Goal: Transaction & Acquisition: Book appointment/travel/reservation

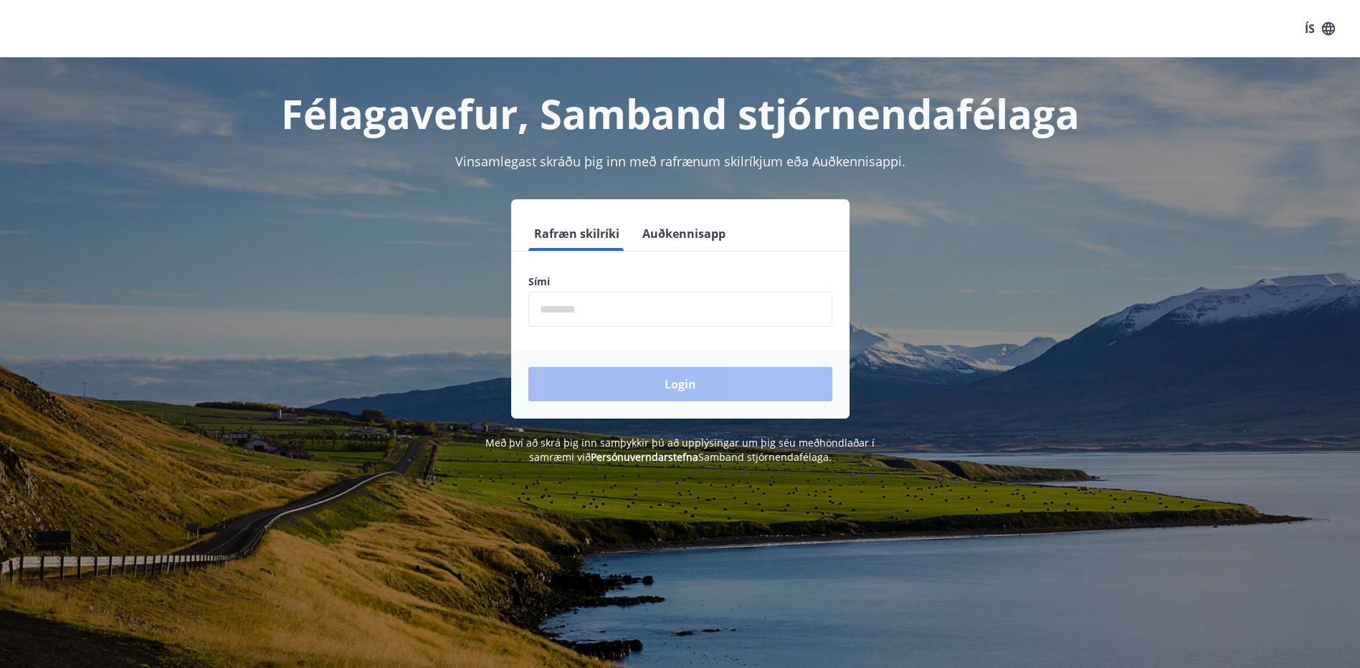
drag, startPoint x: 595, startPoint y: 307, endPoint x: 634, endPoint y: 303, distance: 38.9
click at [597, 305] on input "phone" at bounding box center [681, 309] width 304 height 35
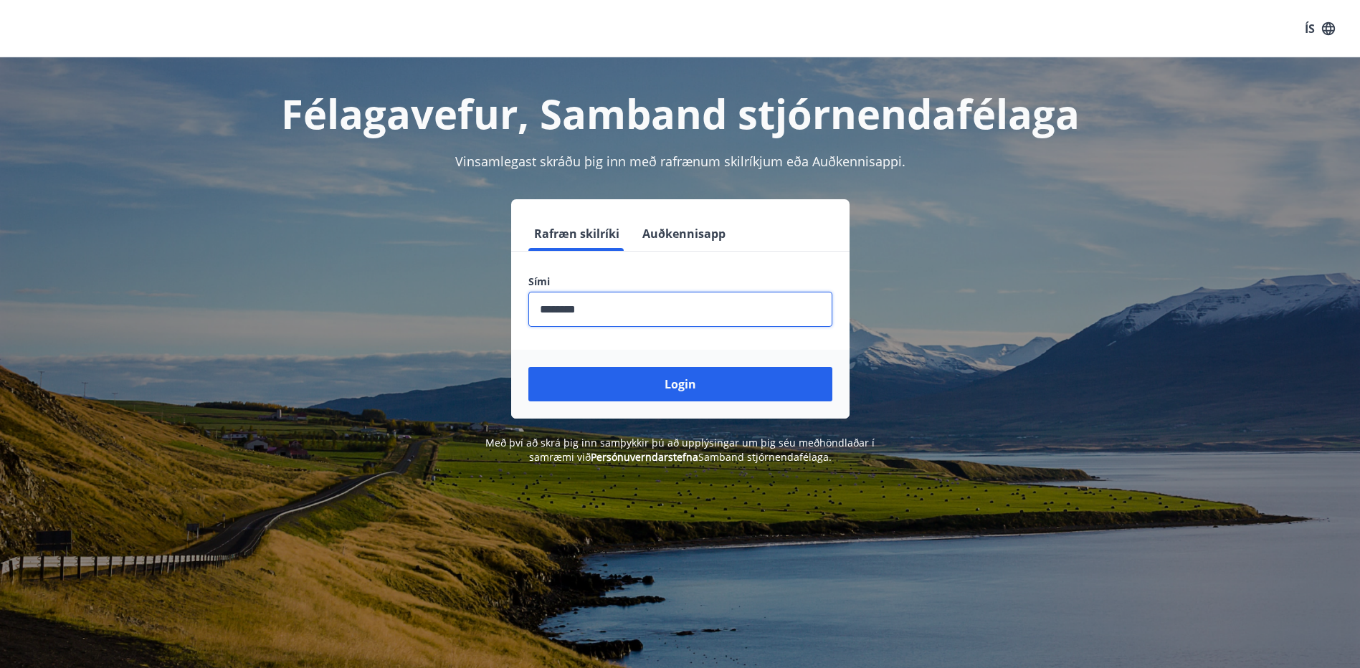
type input "********"
click at [529, 367] on button "Login" at bounding box center [681, 384] width 304 height 34
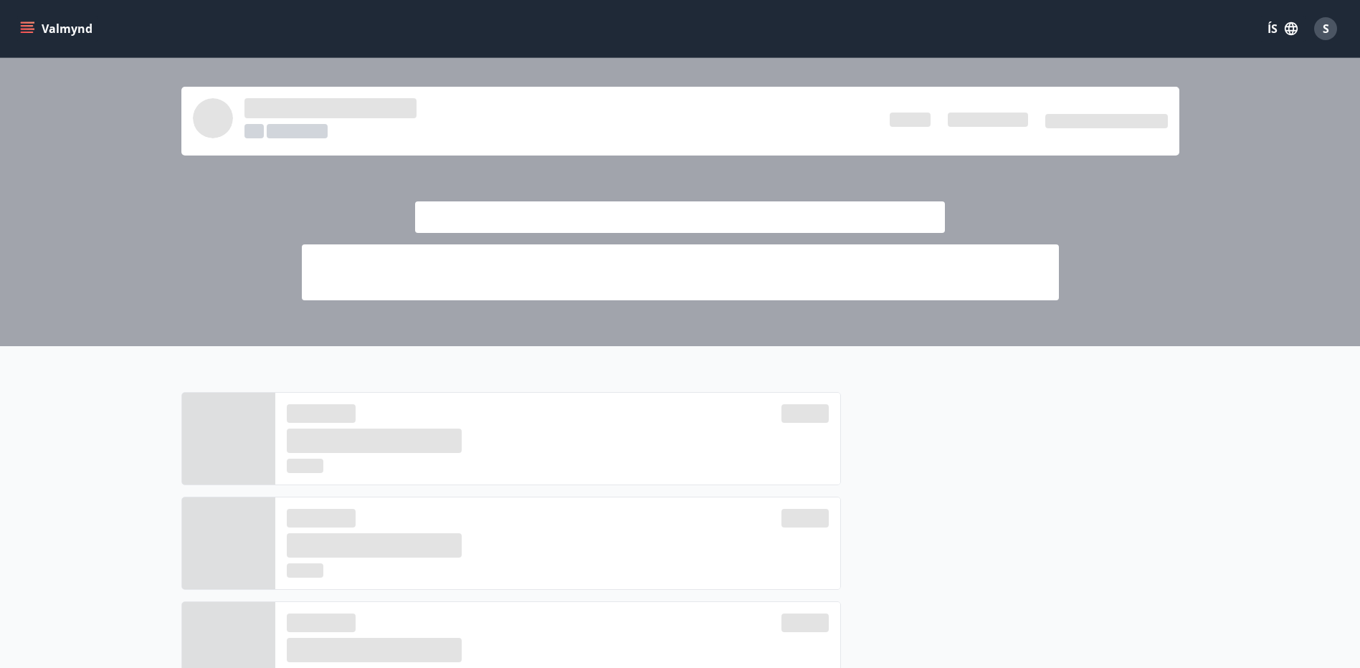
click at [25, 24] on icon "menu" at bounding box center [27, 29] width 14 height 14
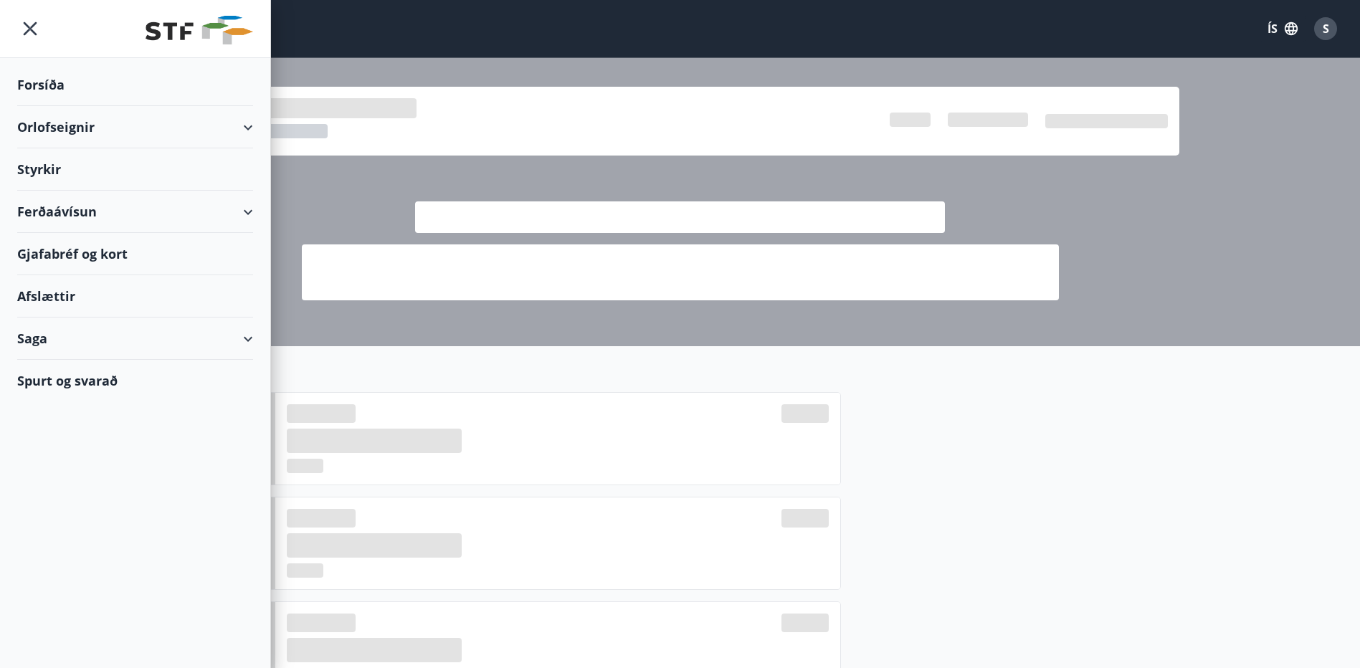
click at [246, 125] on div "Orlofseignir" at bounding box center [135, 127] width 236 height 42
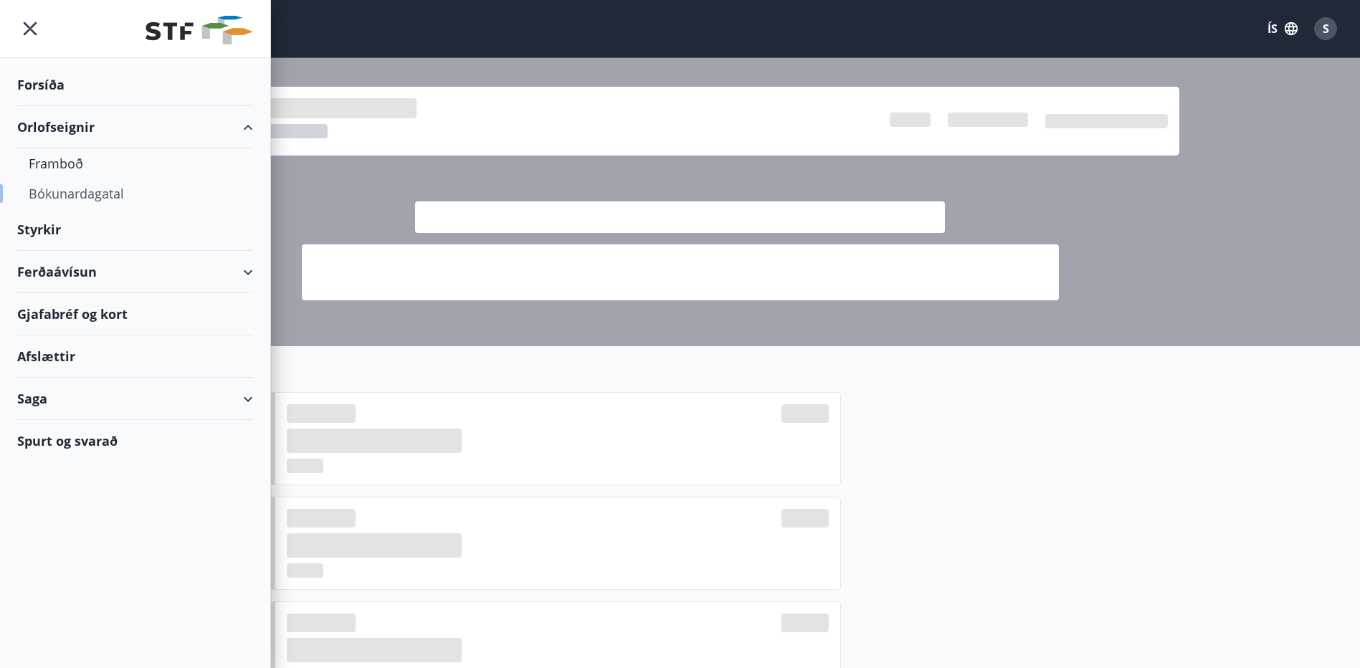
click at [96, 195] on div "Bókunardagatal" at bounding box center [135, 194] width 213 height 30
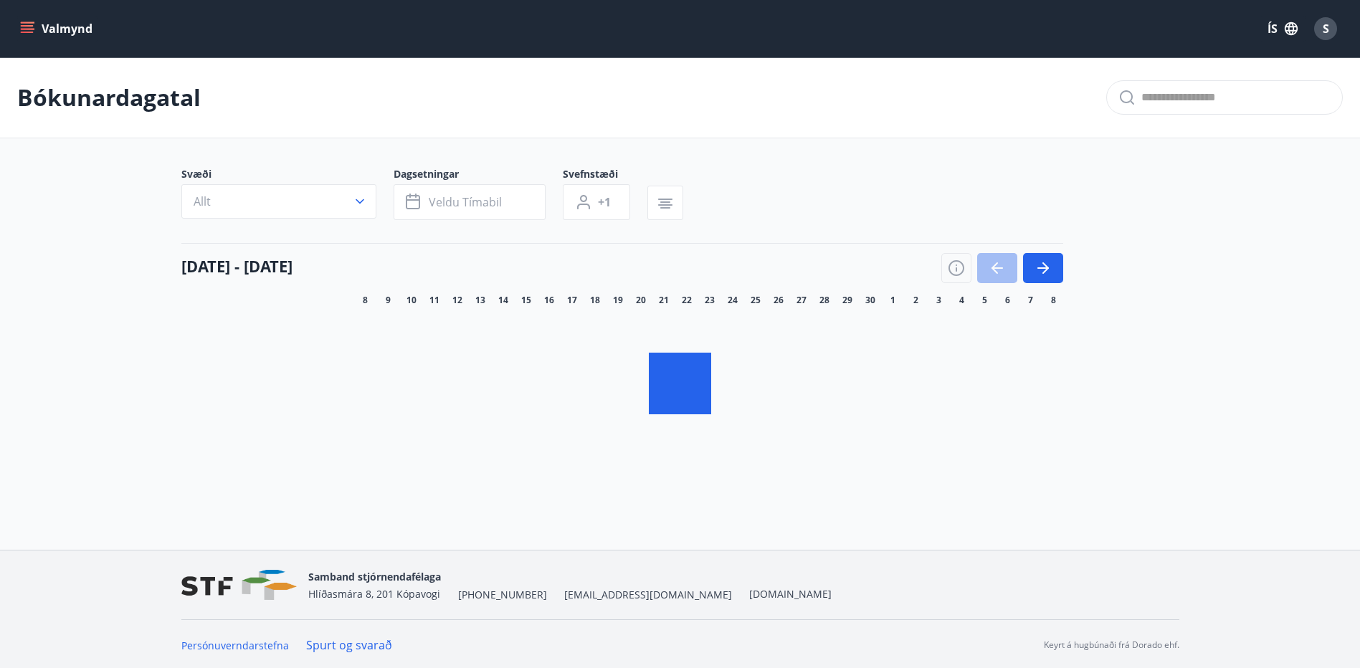
click at [363, 197] on icon "button" at bounding box center [360, 201] width 14 height 14
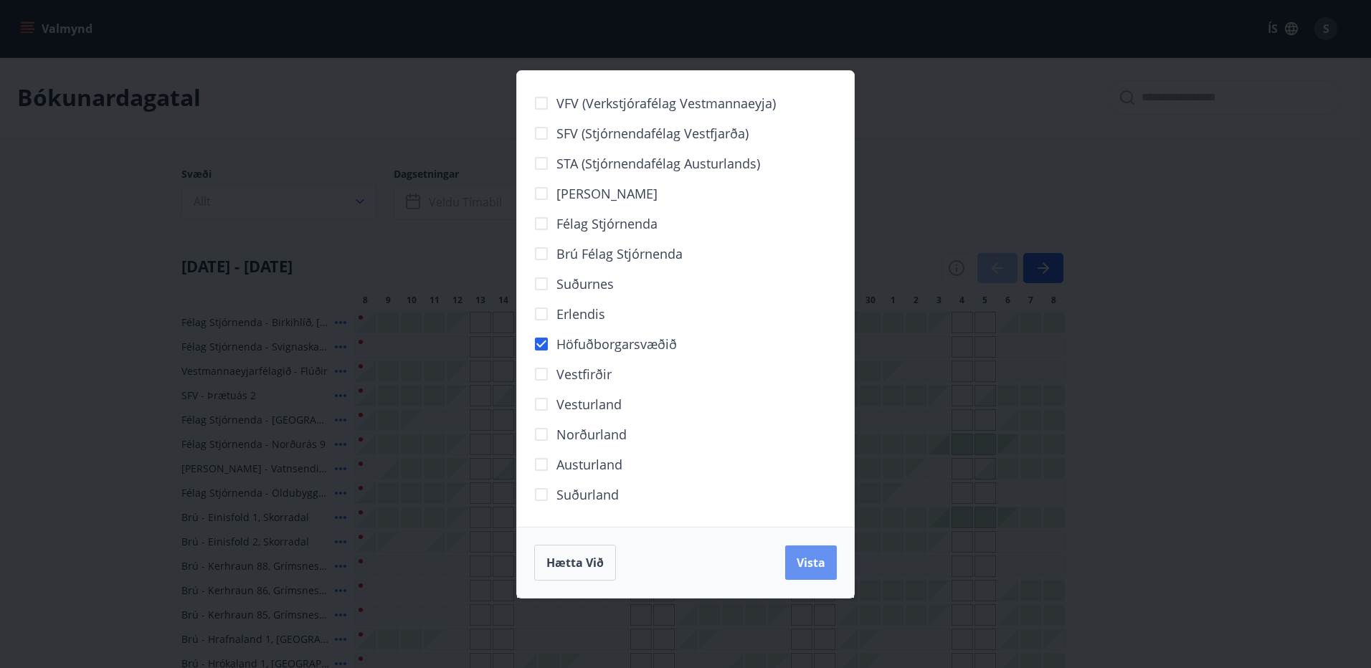
drag, startPoint x: 800, startPoint y: 563, endPoint x: 619, endPoint y: 521, distance: 186.1
click at [802, 563] on span "Vista" at bounding box center [811, 563] width 29 height 16
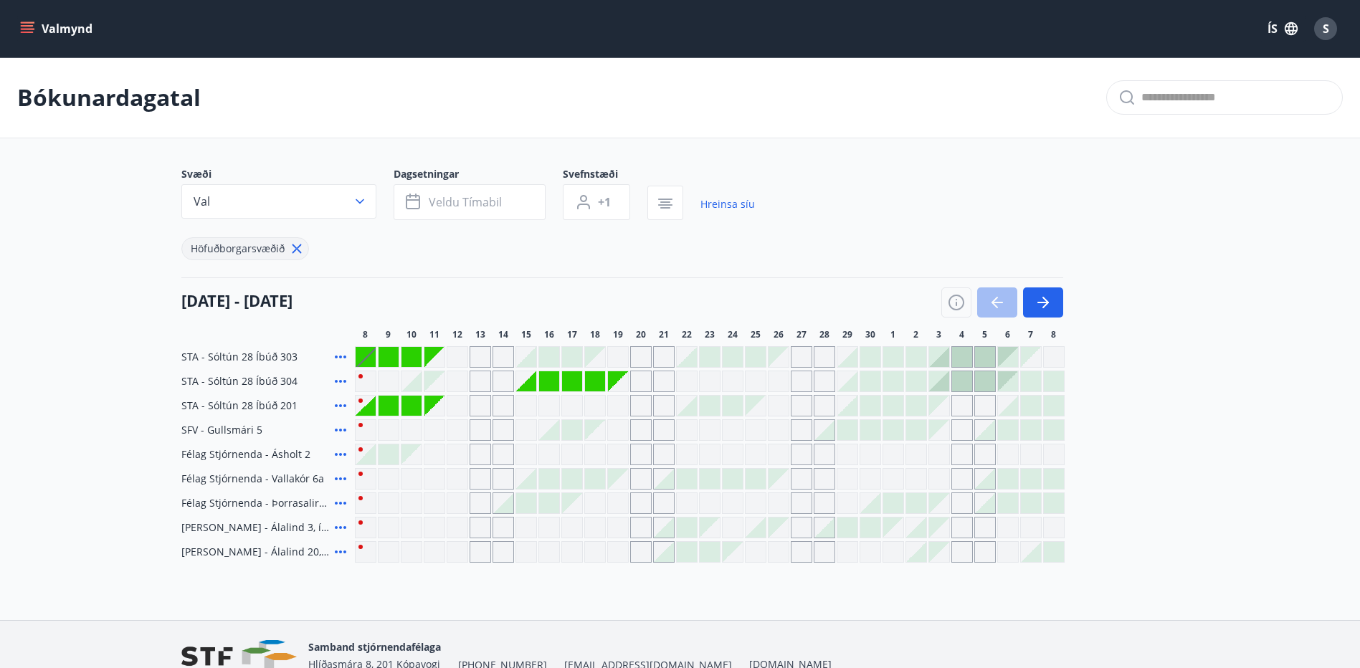
click at [851, 381] on div at bounding box center [848, 381] width 20 height 20
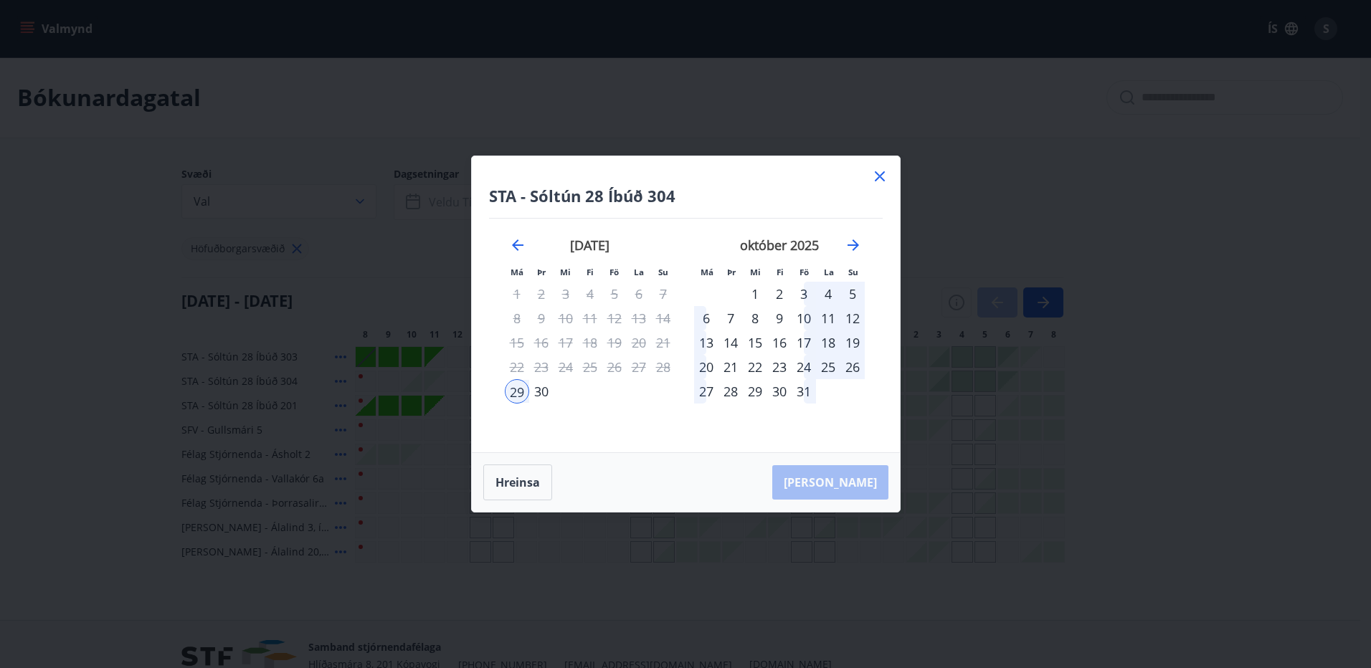
click at [807, 291] on div "3" at bounding box center [804, 294] width 24 height 24
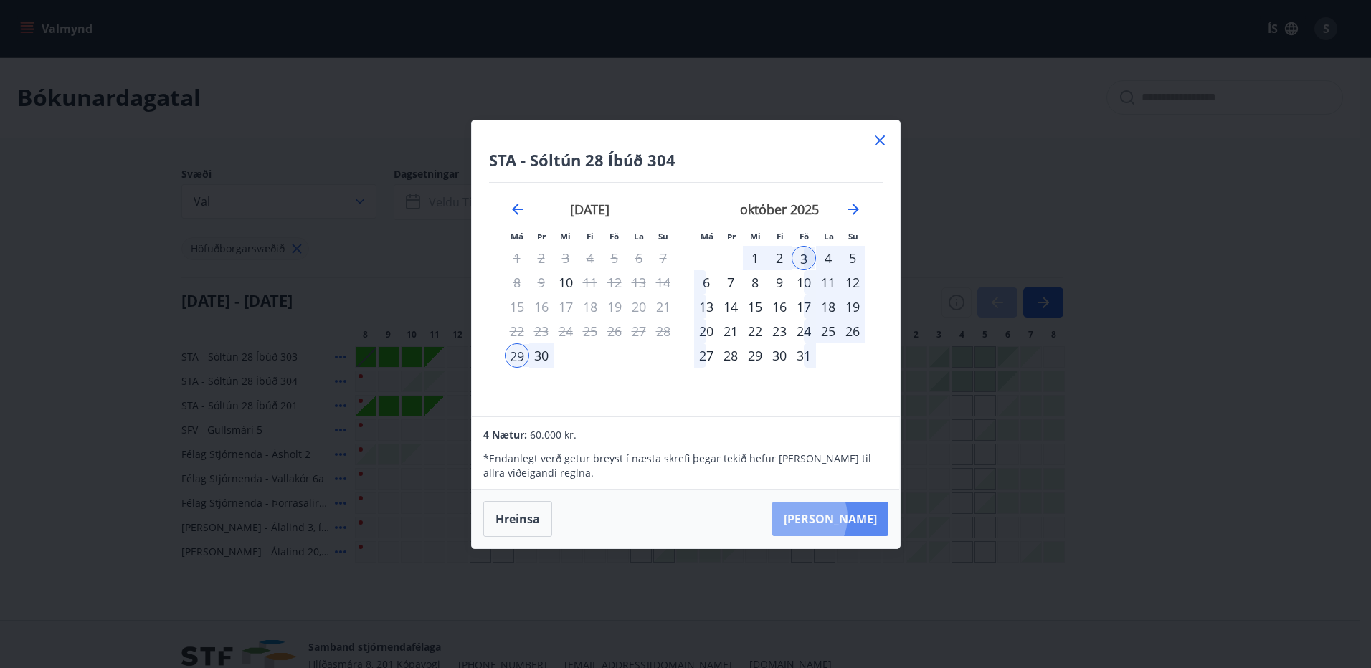
click at [841, 517] on button "[PERSON_NAME]" at bounding box center [830, 519] width 116 height 34
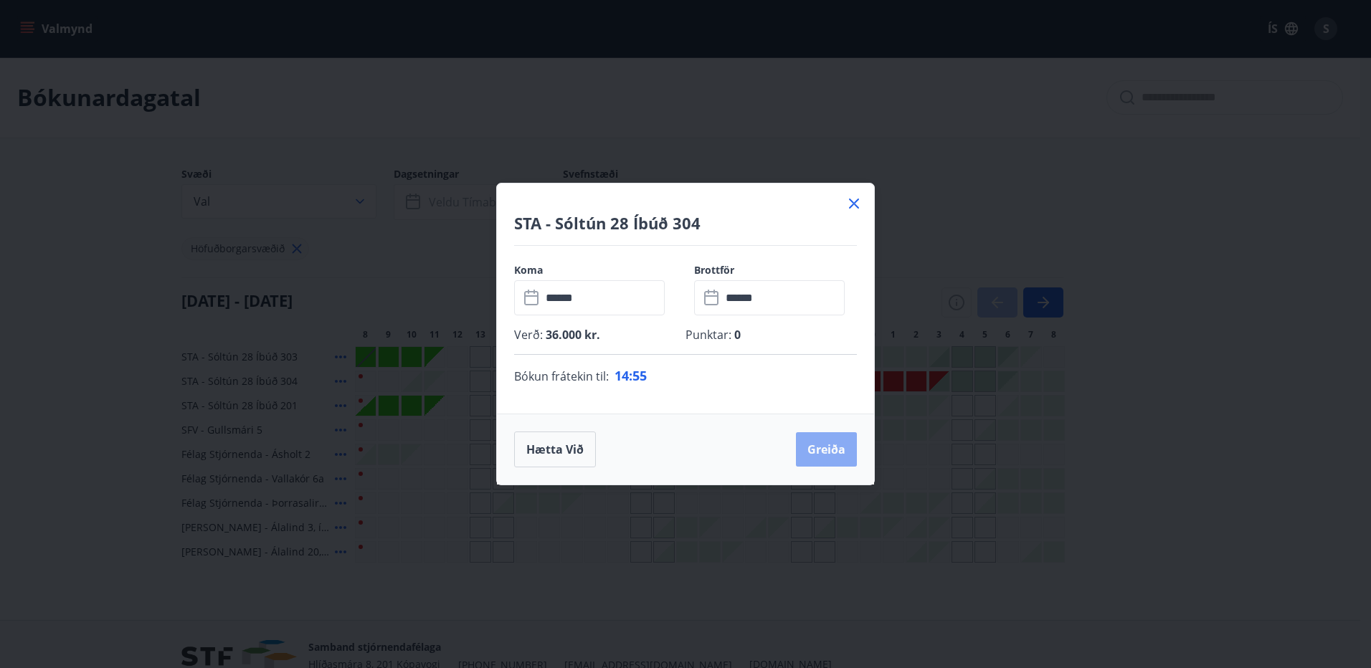
click at [820, 448] on button "Greiða" at bounding box center [826, 449] width 61 height 34
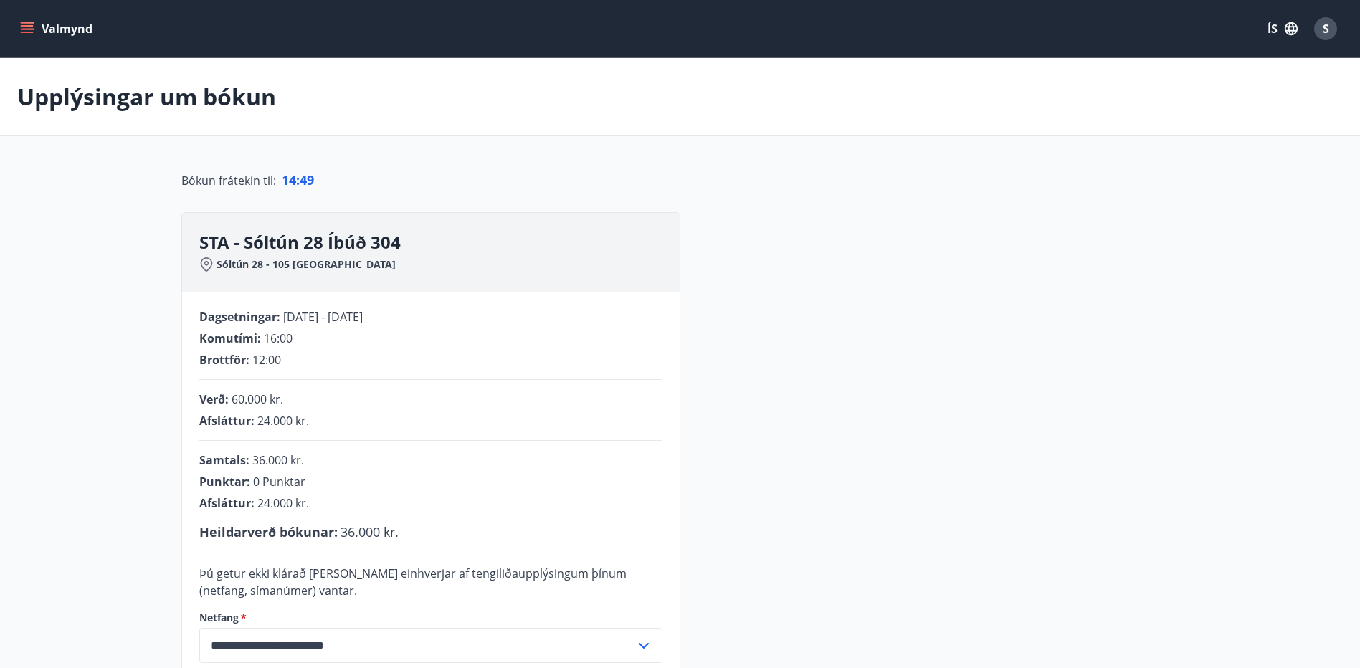
scroll to position [143, 0]
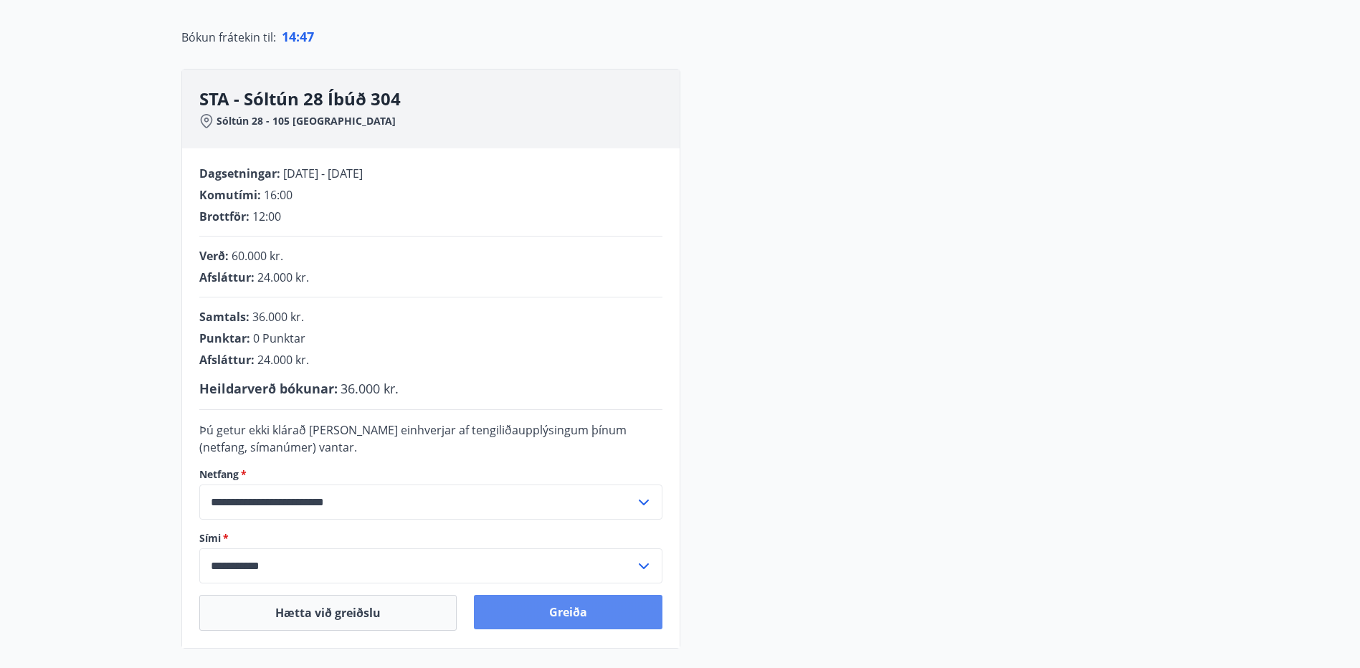
click at [566, 610] on button "Greiða" at bounding box center [568, 612] width 189 height 34
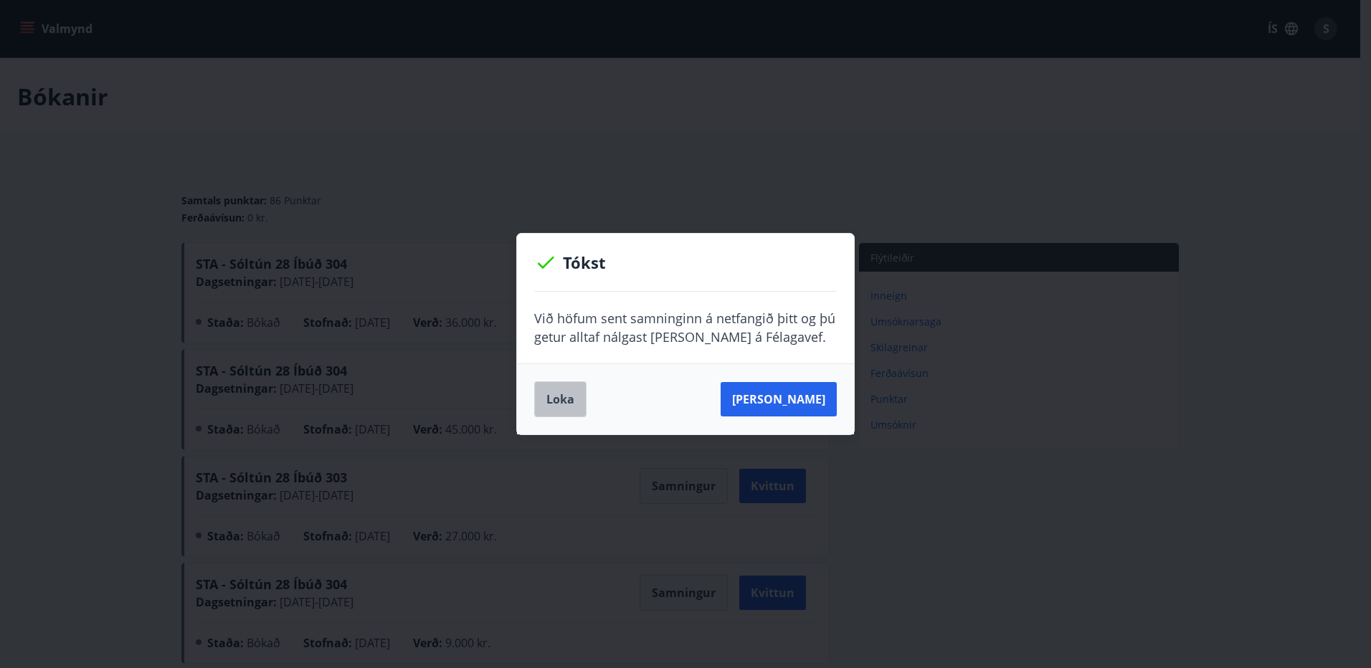
click at [554, 395] on button "Loka" at bounding box center [560, 400] width 52 height 36
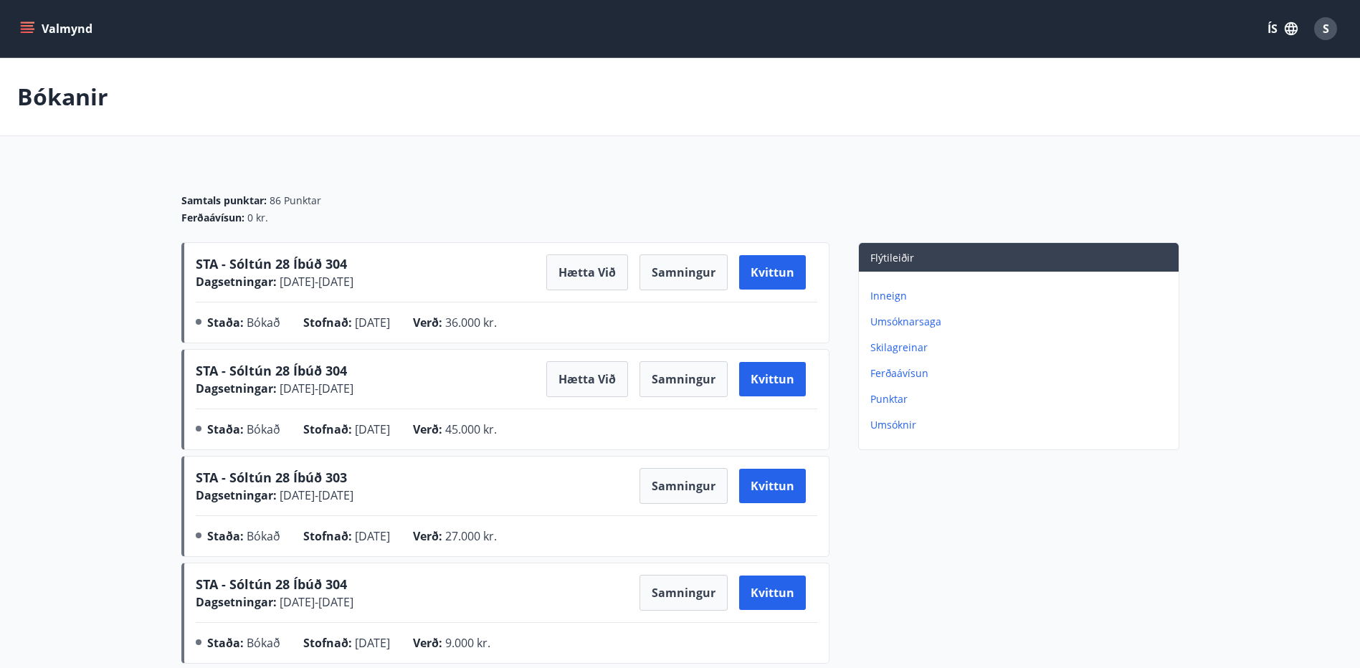
click at [27, 32] on icon "menu" at bounding box center [27, 32] width 13 height 1
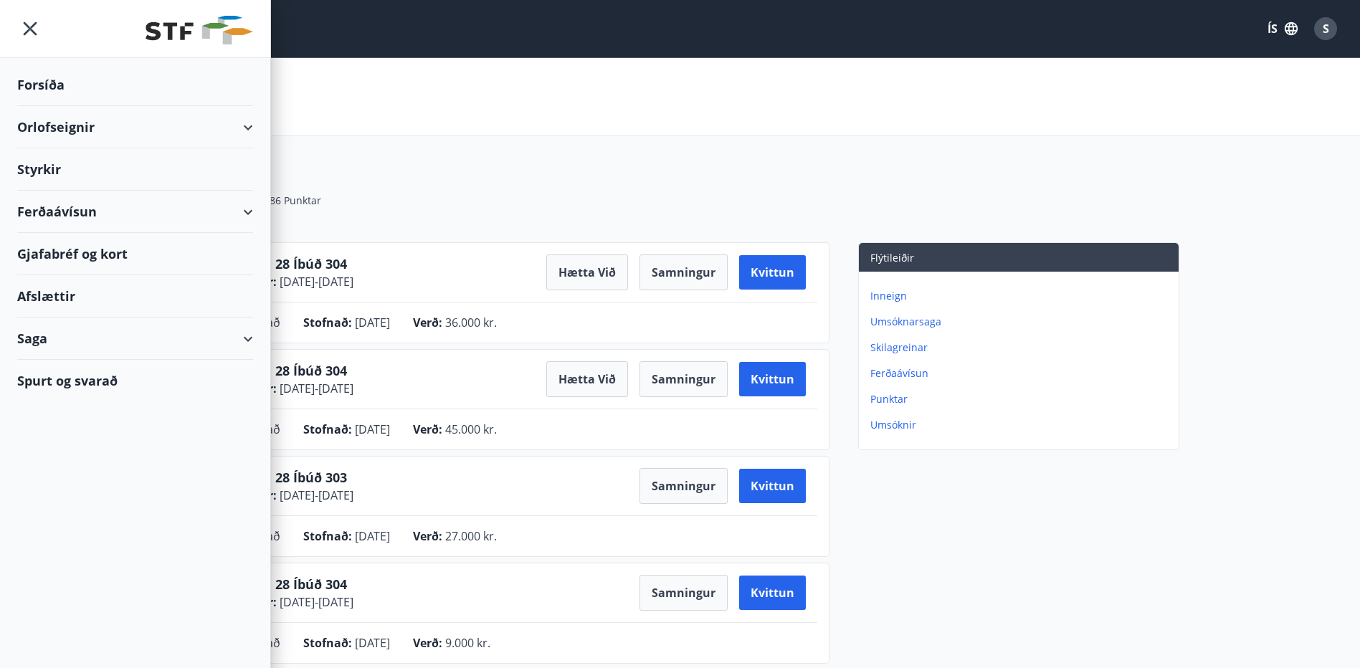
click at [245, 128] on div "Orlofseignir" at bounding box center [135, 127] width 236 height 42
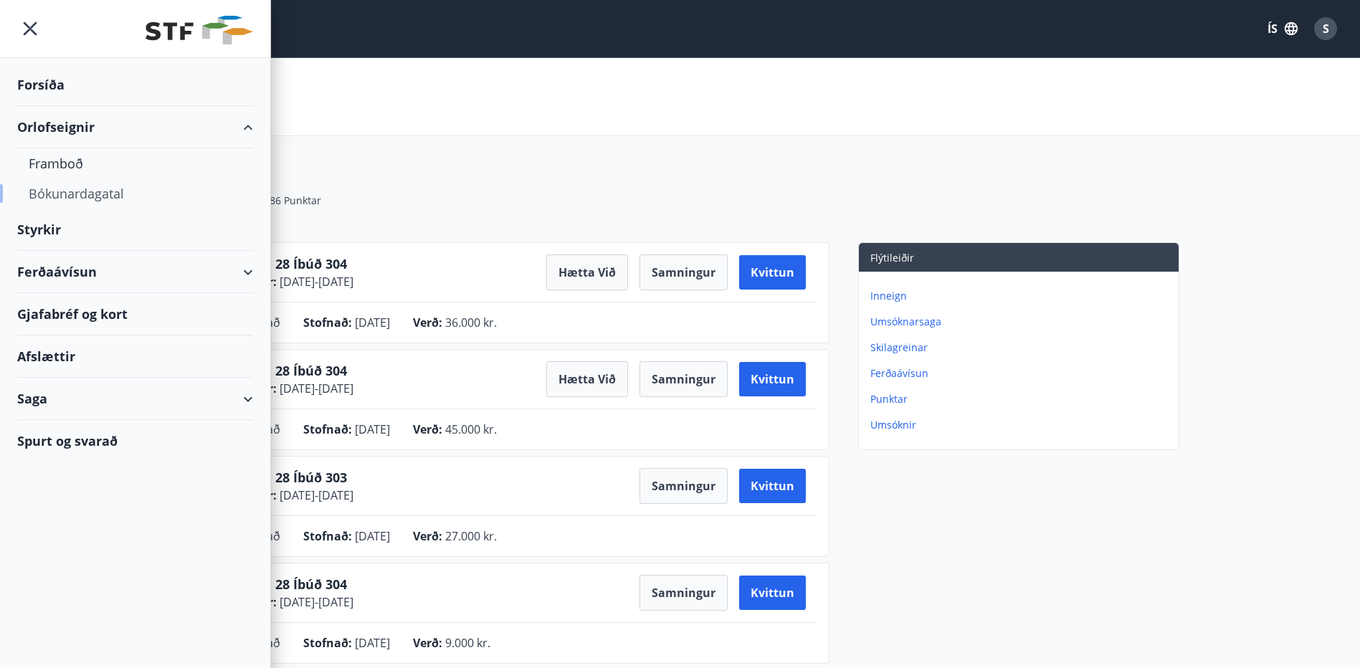
click at [105, 187] on div "Bókunardagatal" at bounding box center [135, 194] width 213 height 30
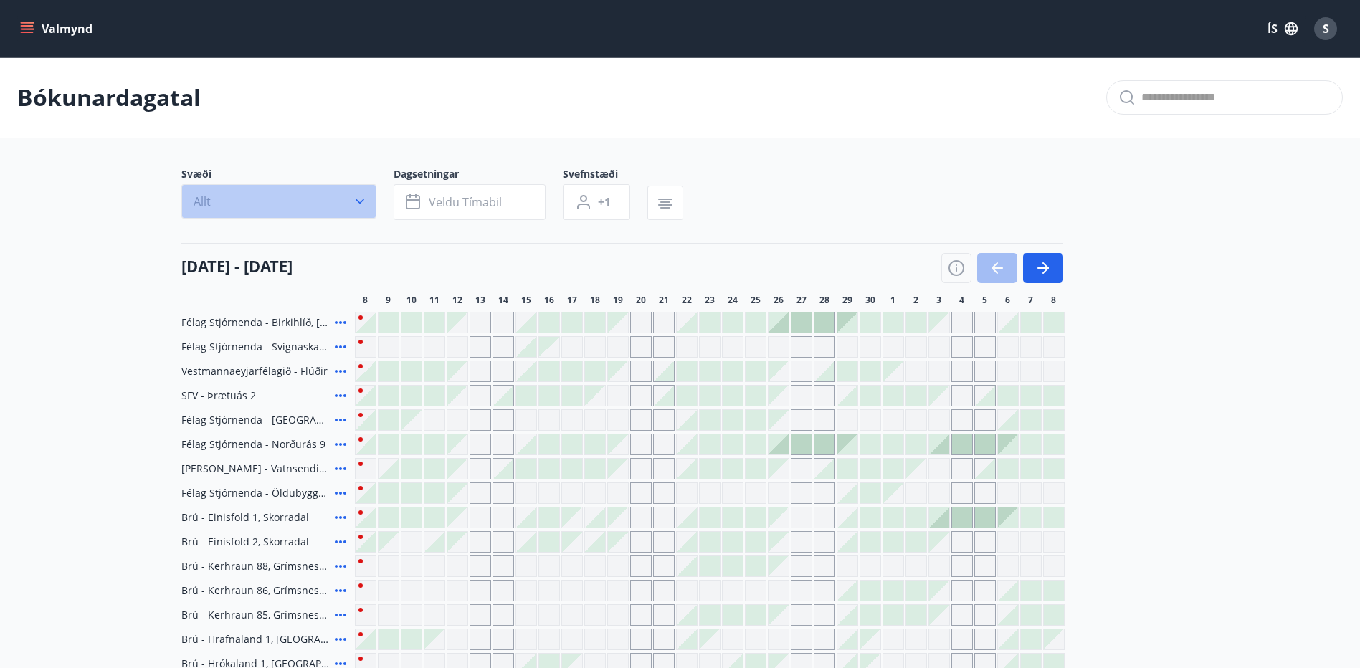
click at [355, 204] on icon "button" at bounding box center [360, 201] width 14 height 14
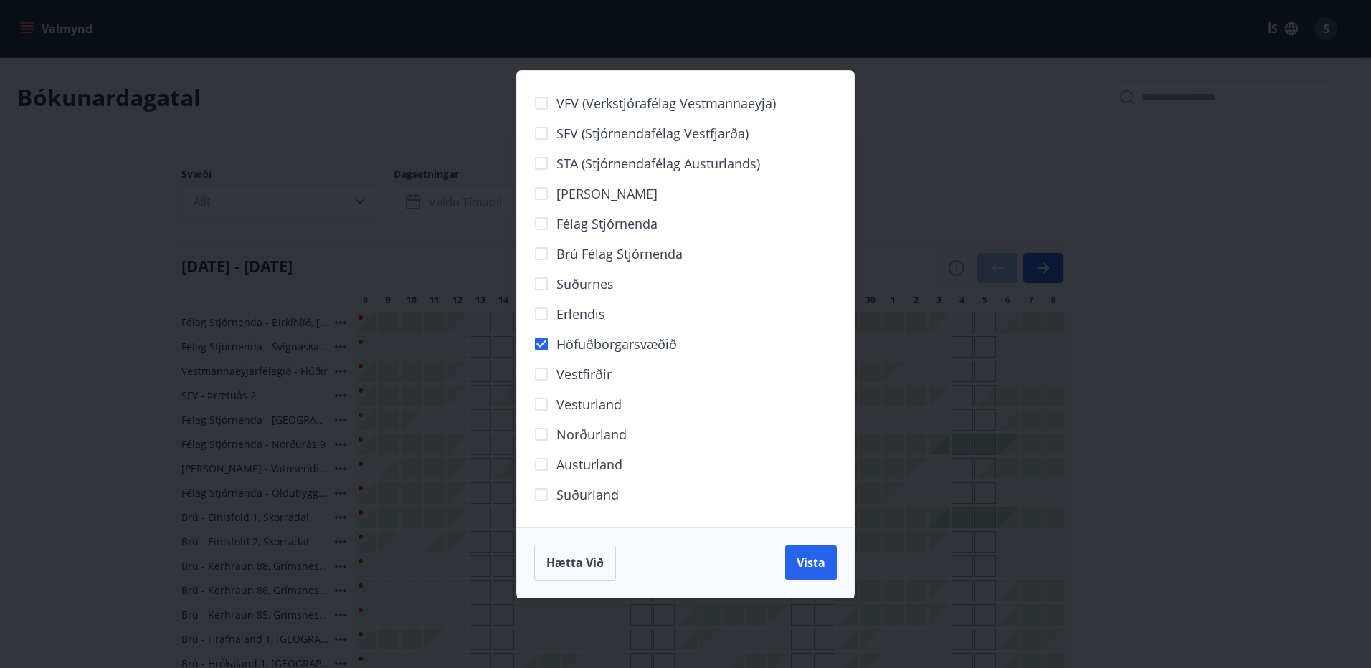
drag, startPoint x: 814, startPoint y: 561, endPoint x: 696, endPoint y: 441, distance: 167.9
click at [813, 560] on span "Vista" at bounding box center [811, 563] width 29 height 16
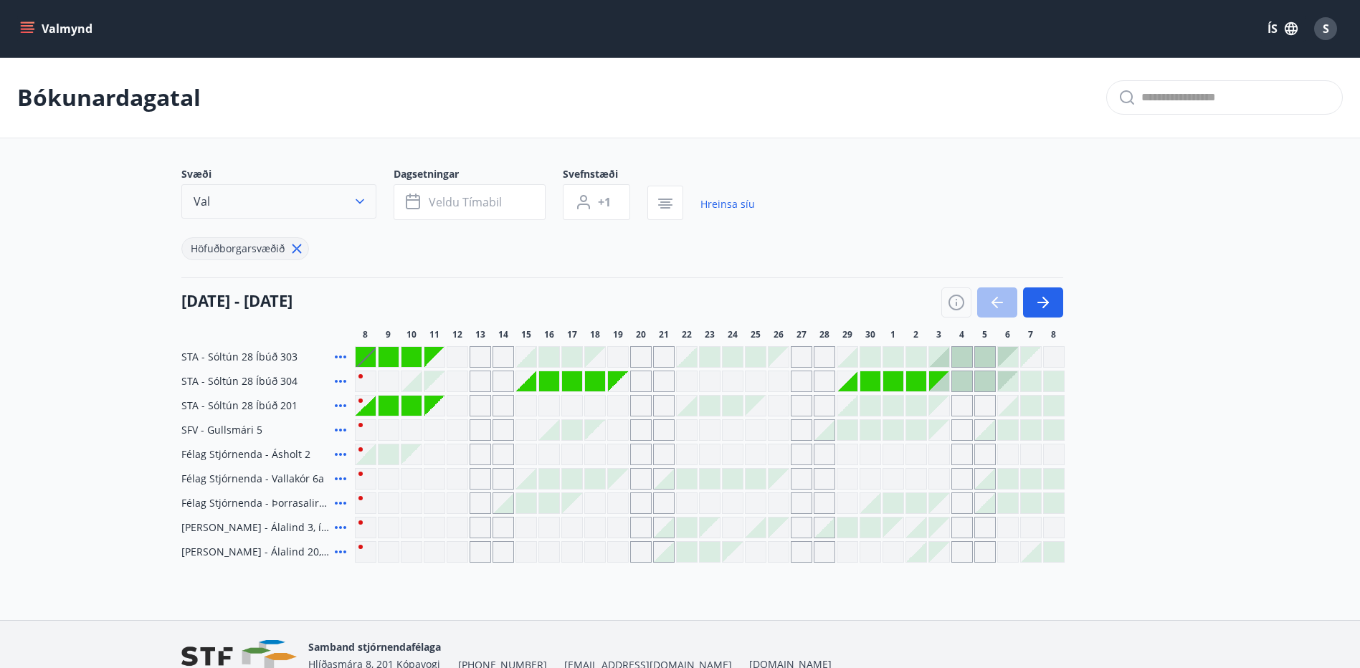
click at [355, 201] on icon "button" at bounding box center [360, 201] width 14 height 14
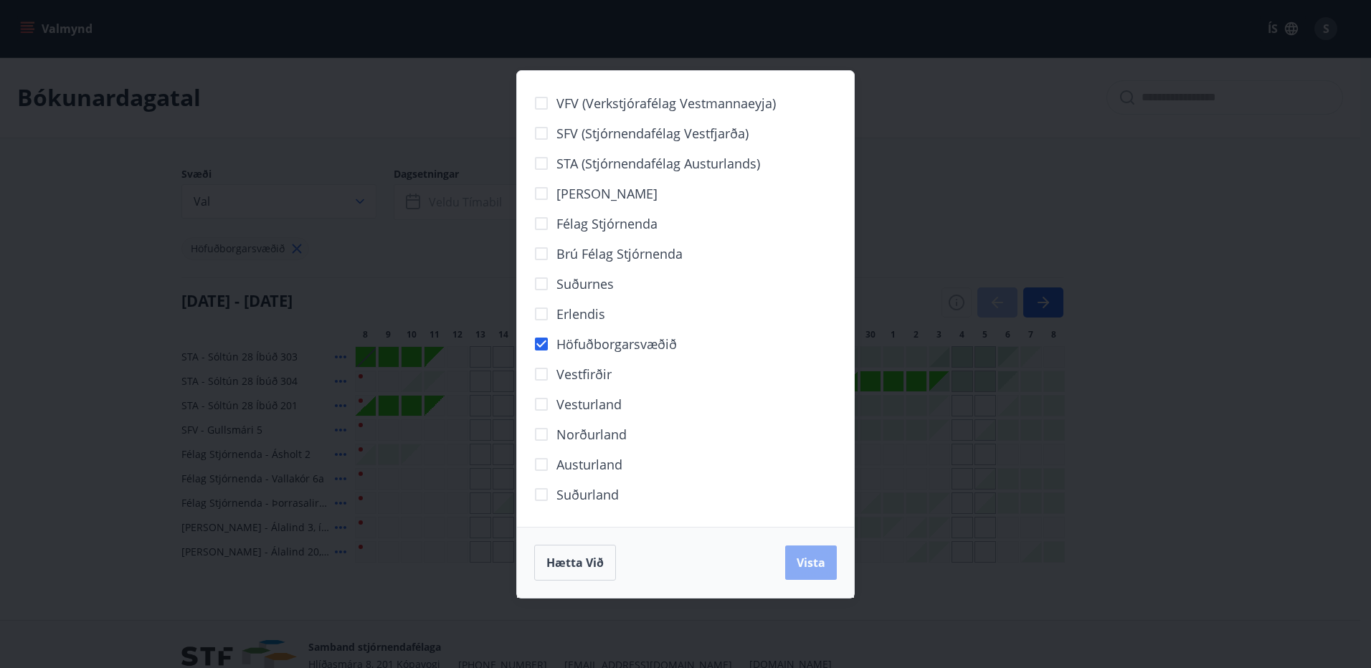
click at [799, 559] on span "Vista" at bounding box center [811, 563] width 29 height 16
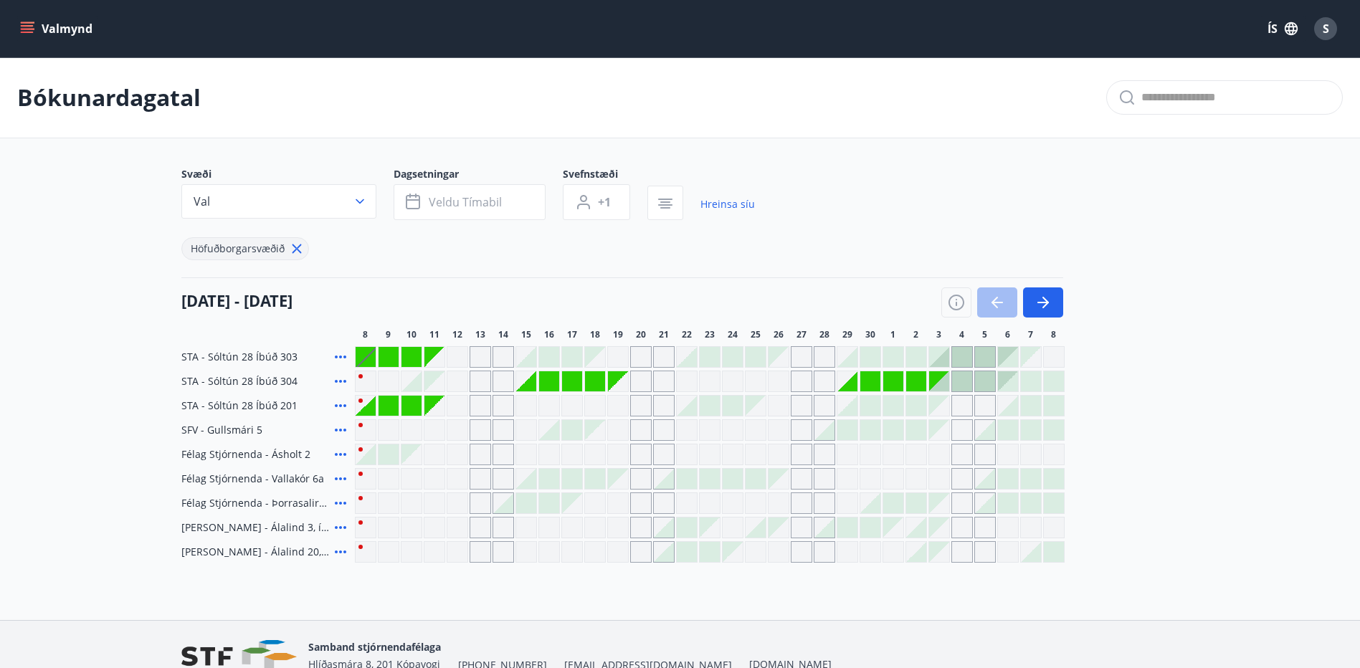
click at [528, 356] on div at bounding box center [526, 357] width 20 height 20
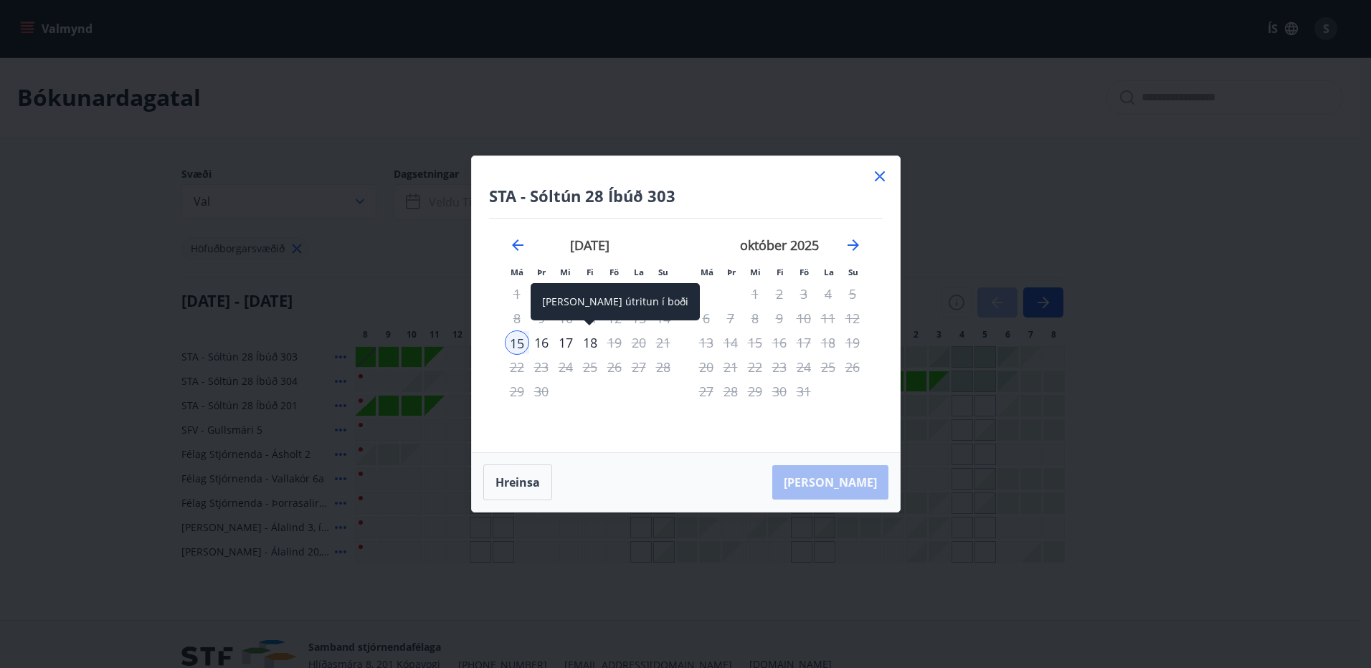
click at [592, 344] on div "18" at bounding box center [590, 343] width 24 height 24
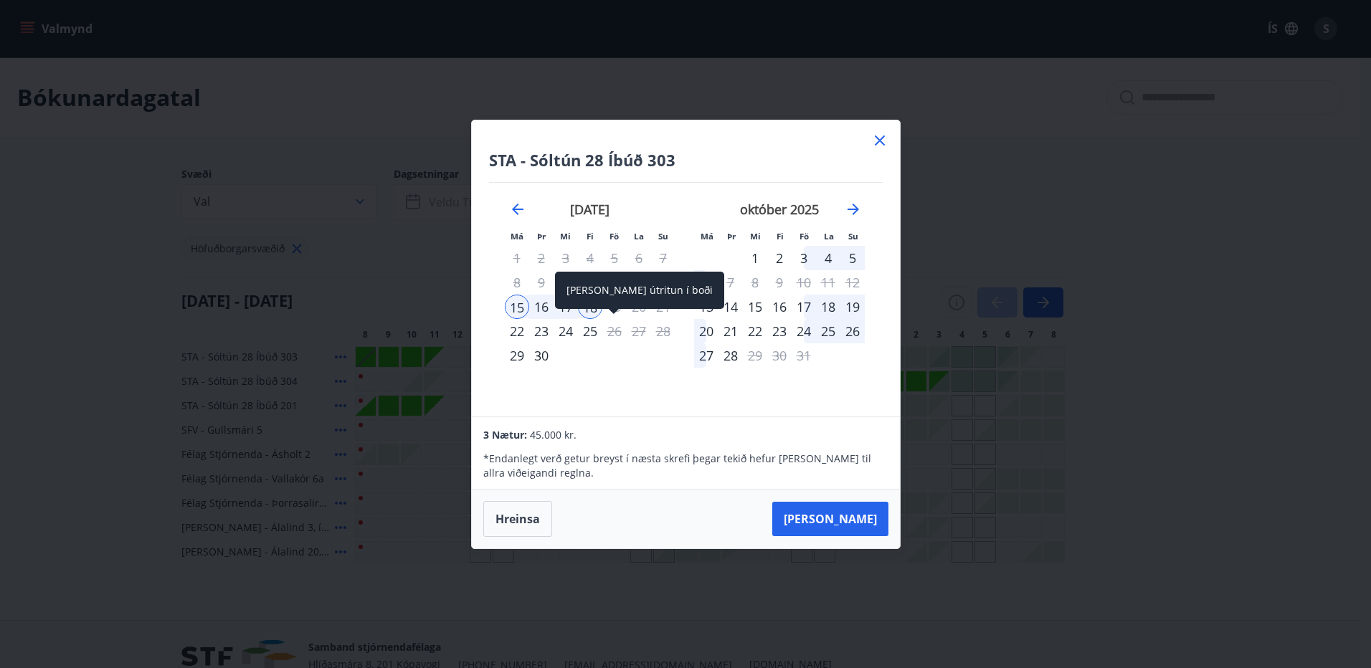
click at [622, 303] on div "[PERSON_NAME] útritun í boði" at bounding box center [639, 290] width 169 height 37
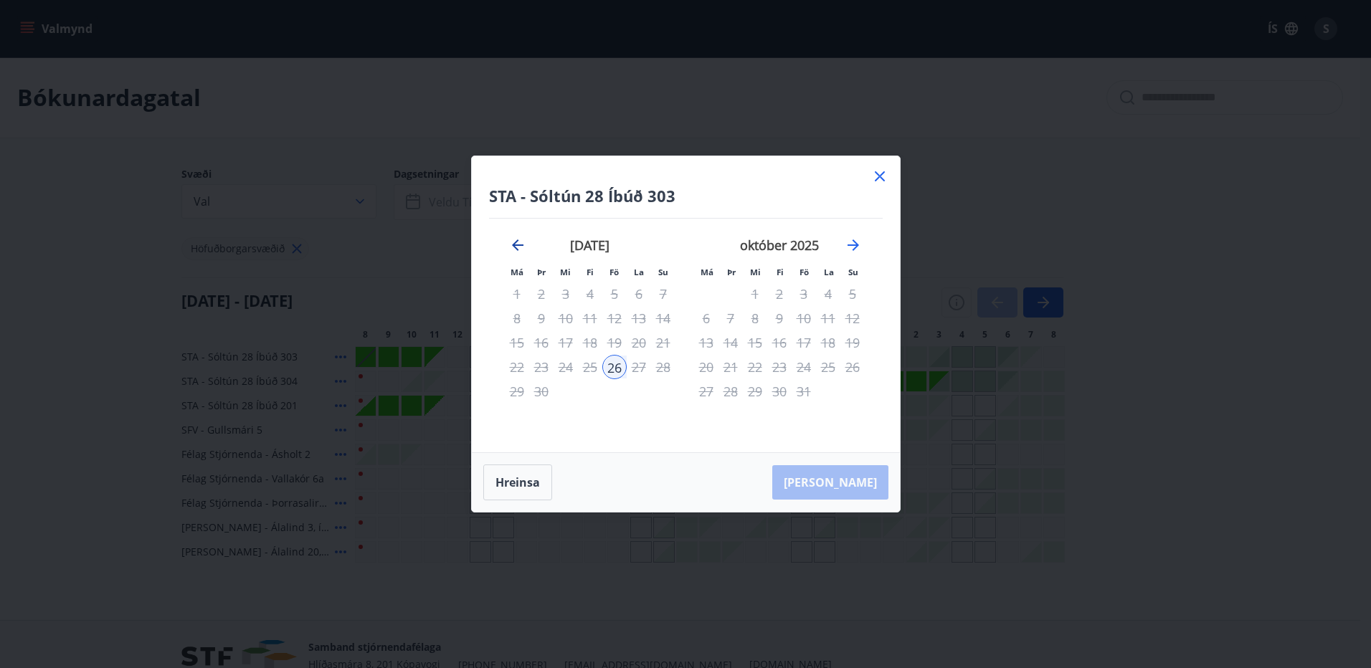
click at [514, 248] on icon "Move backward to switch to the previous month." at bounding box center [517, 245] width 17 height 17
click at [521, 482] on button "Hreinsa" at bounding box center [517, 483] width 69 height 36
click at [514, 483] on button "Hreinsa" at bounding box center [517, 483] width 69 height 36
click at [878, 174] on icon at bounding box center [879, 176] width 17 height 17
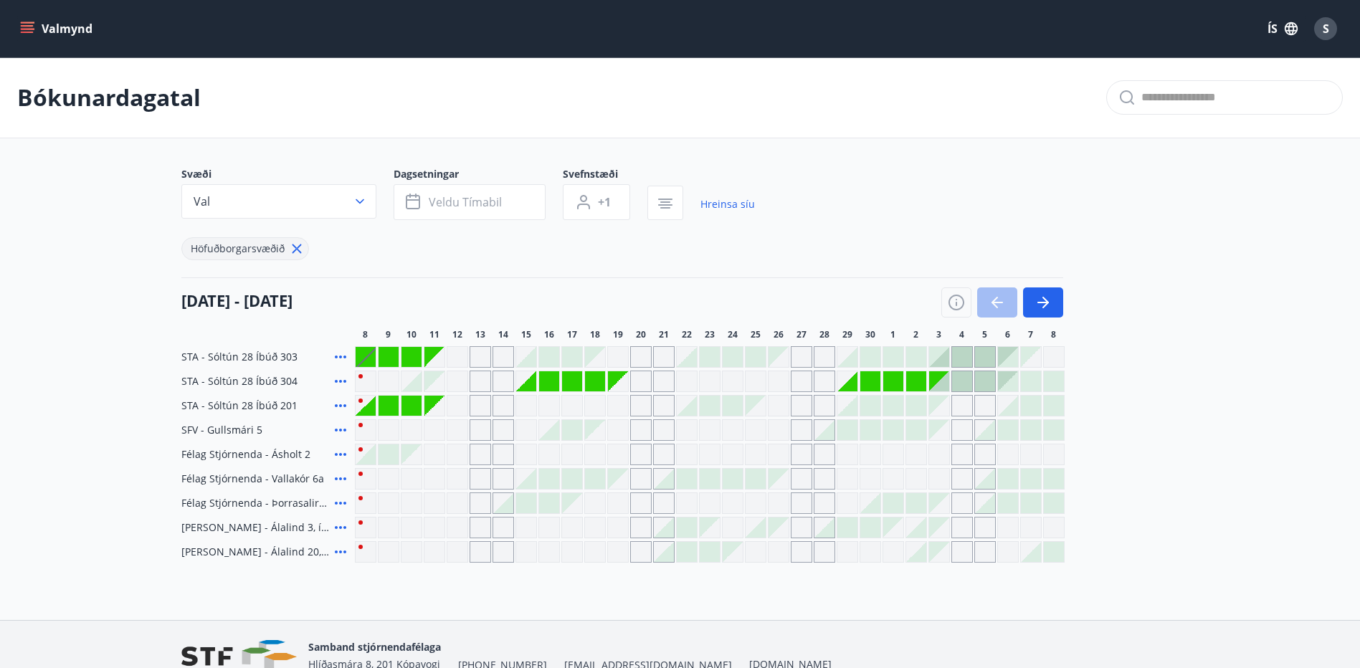
click at [523, 490] on div "STA - Sóltún 28 Íbúð 303 STA - [GEOGRAPHIC_DATA] 28 Íbúð 304 STA - [GEOGRAPHIC_…" at bounding box center [680, 454] width 998 height 217
click at [529, 359] on div at bounding box center [526, 357] width 20 height 20
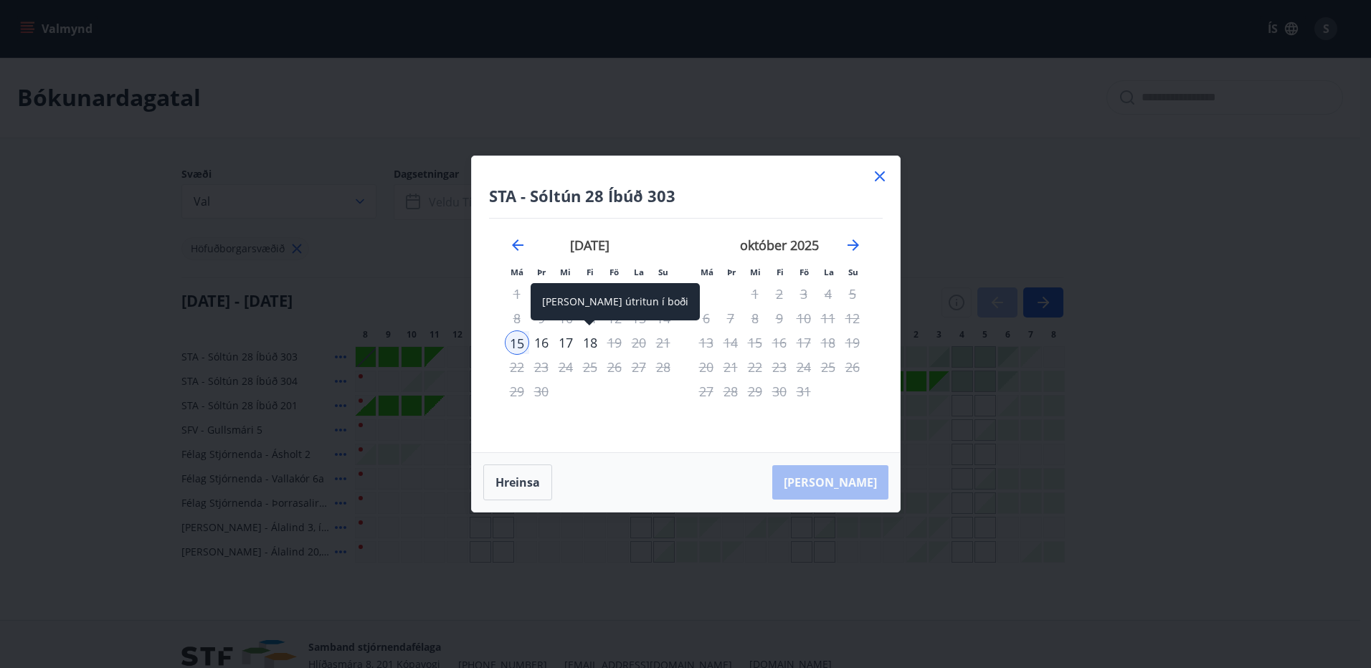
click at [587, 340] on div "18" at bounding box center [590, 343] width 24 height 24
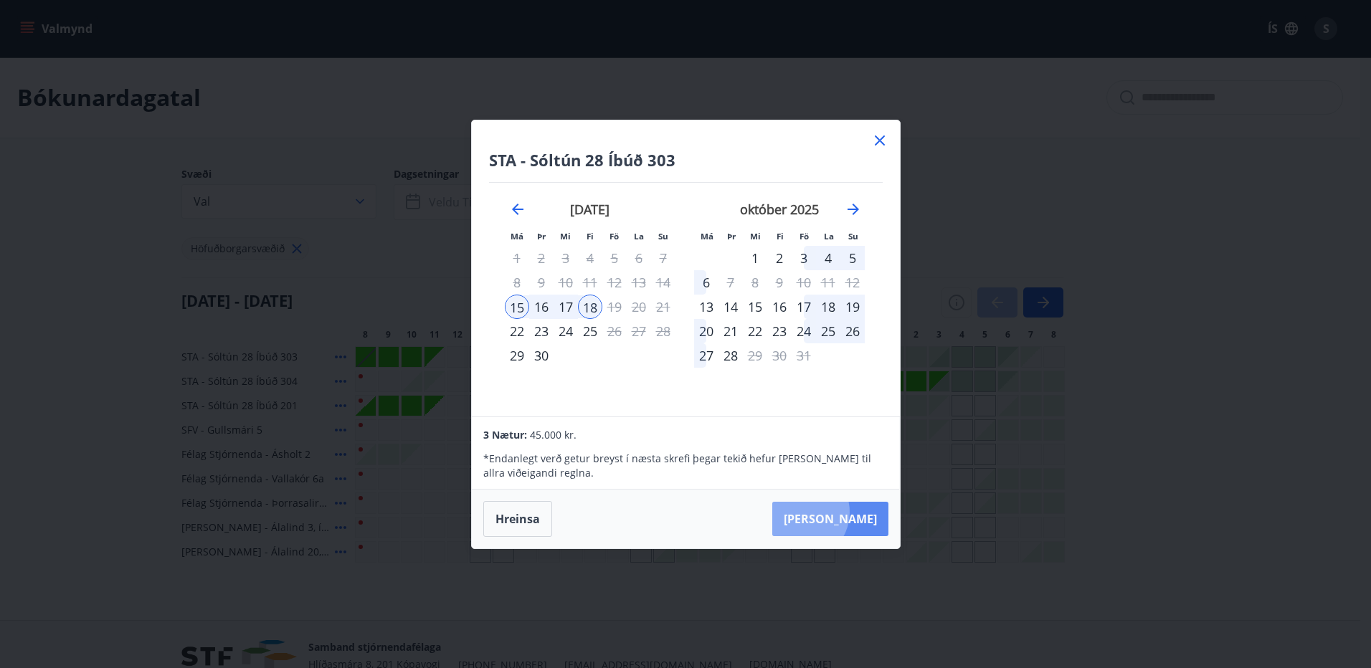
click at [845, 512] on button "[PERSON_NAME]" at bounding box center [830, 519] width 116 height 34
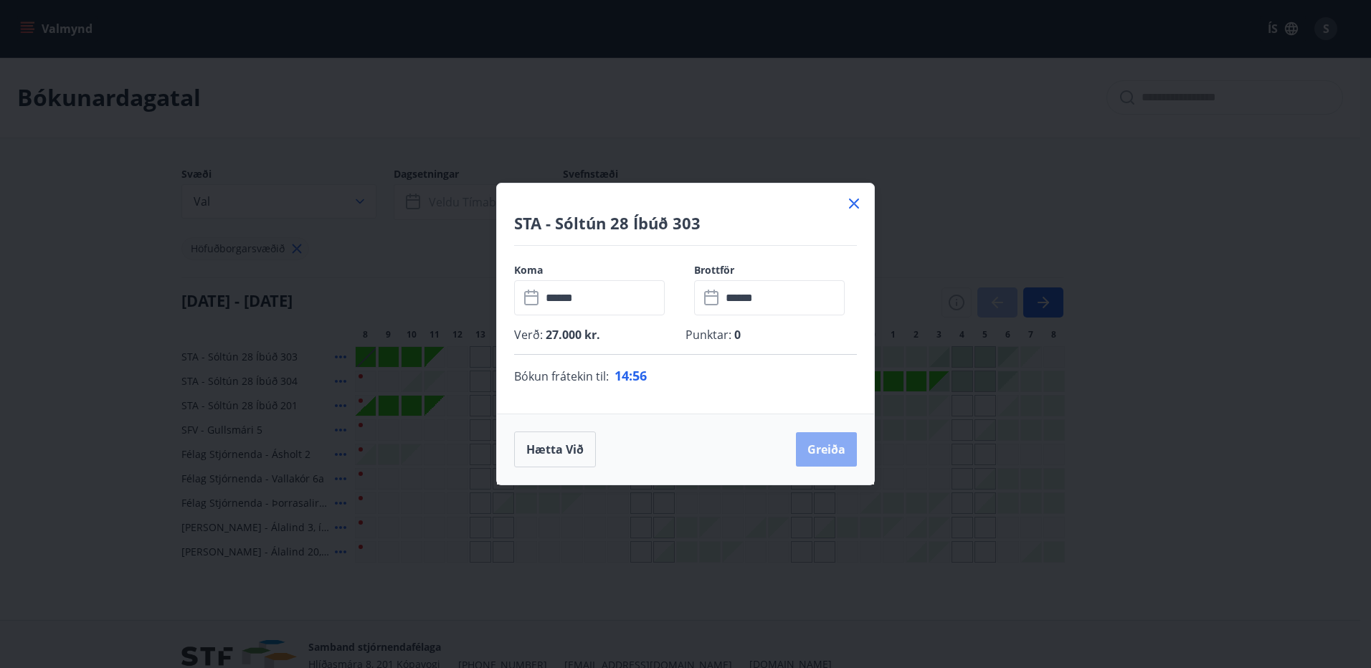
click at [828, 455] on button "Greiða" at bounding box center [826, 449] width 61 height 34
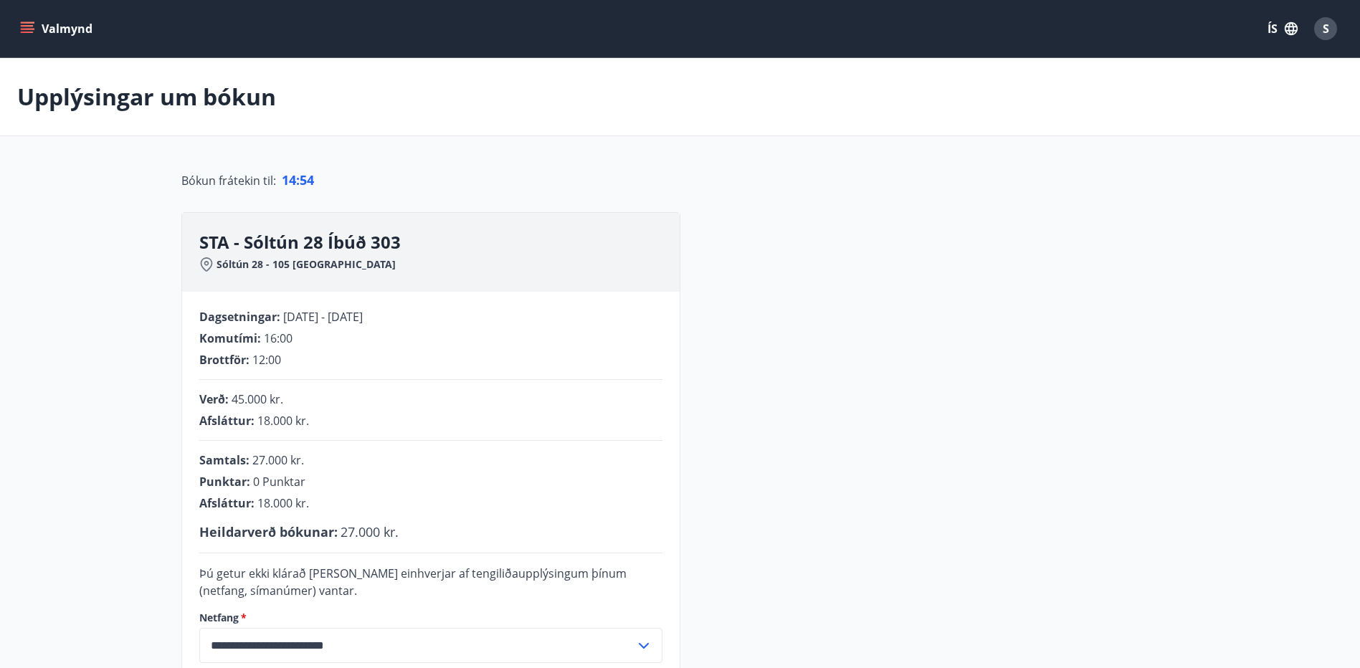
scroll to position [287, 0]
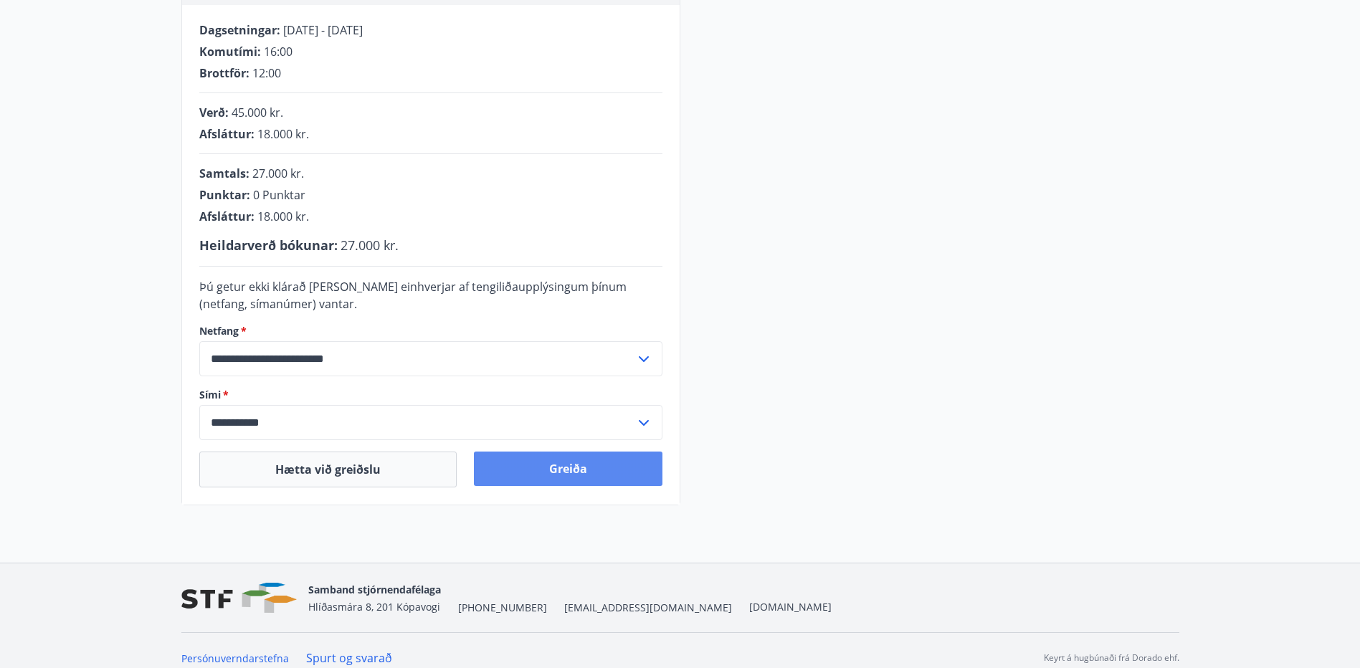
click at [540, 466] on button "Greiða" at bounding box center [568, 469] width 189 height 34
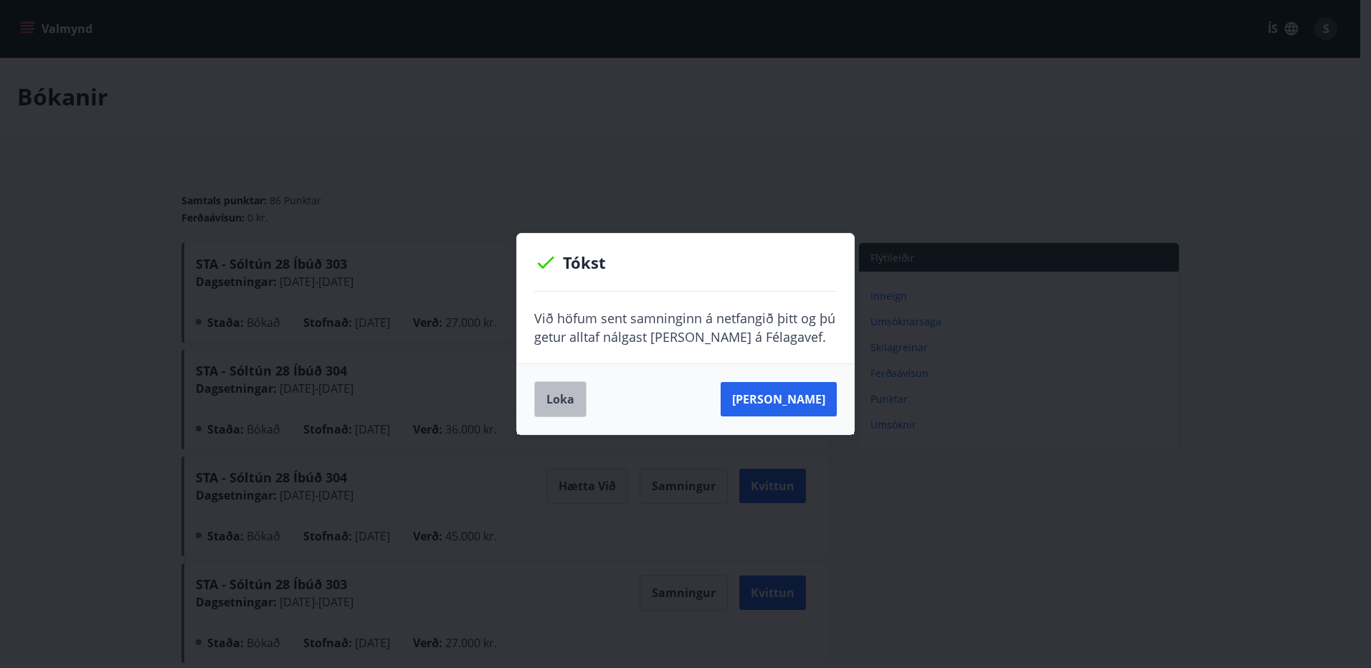
click at [546, 404] on button "Loka" at bounding box center [560, 400] width 52 height 36
